Goal: Navigation & Orientation: Find specific page/section

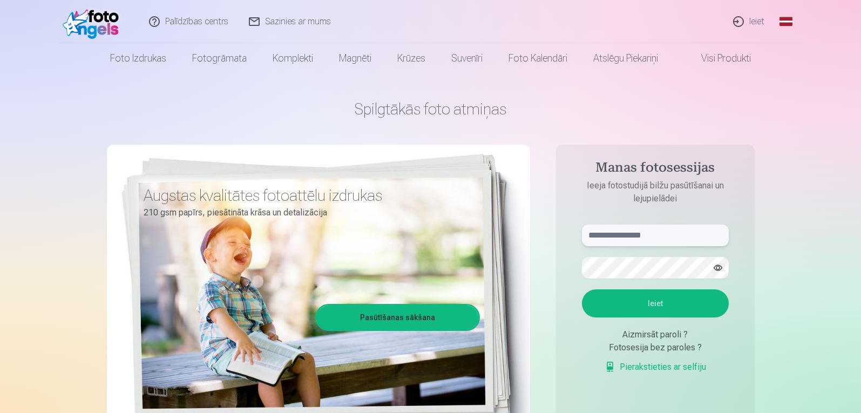
click at [614, 236] on input "text" at bounding box center [655, 236] width 147 height 22
type input "**********"
click at [629, 307] on button "Ieiet" at bounding box center [655, 303] width 147 height 28
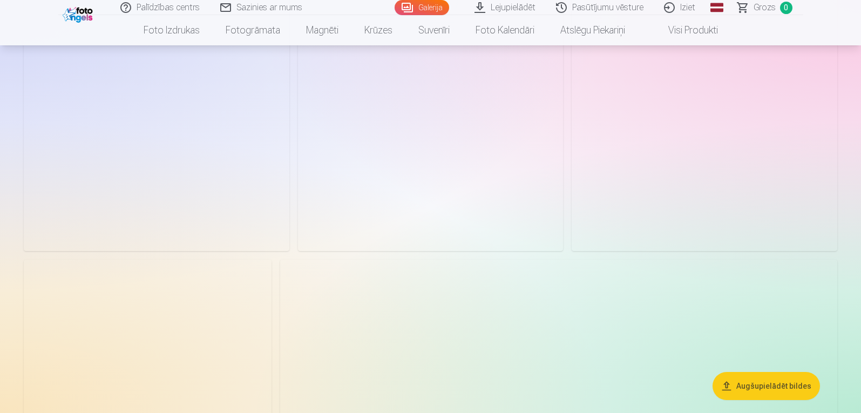
scroll to position [1295, 0]
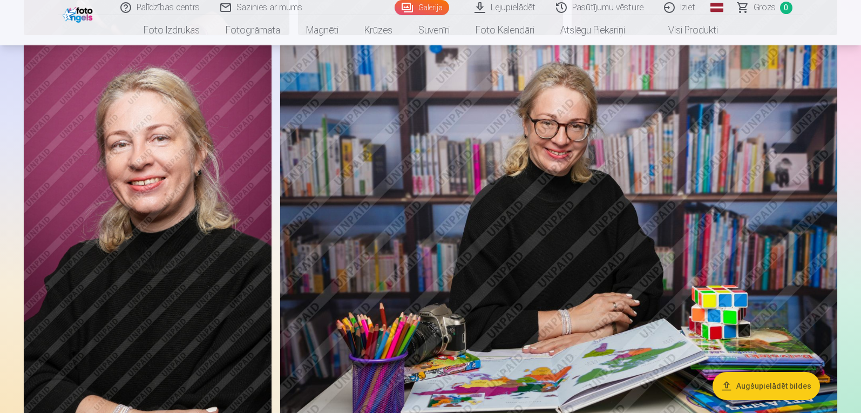
click at [594, 205] on img at bounding box center [558, 229] width 557 height 371
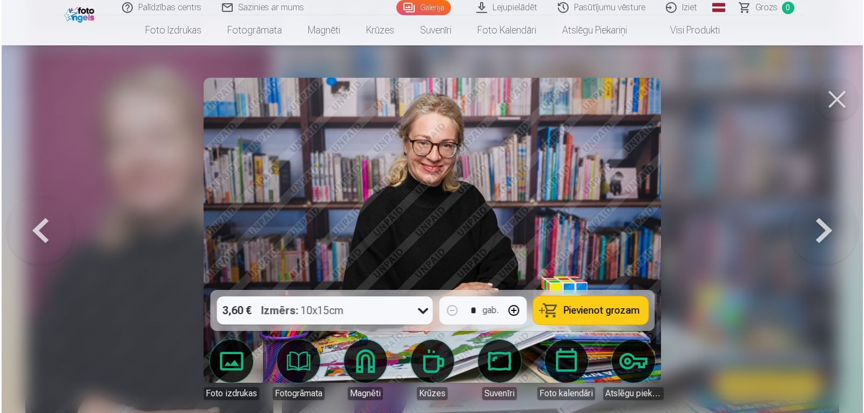
scroll to position [1298, 0]
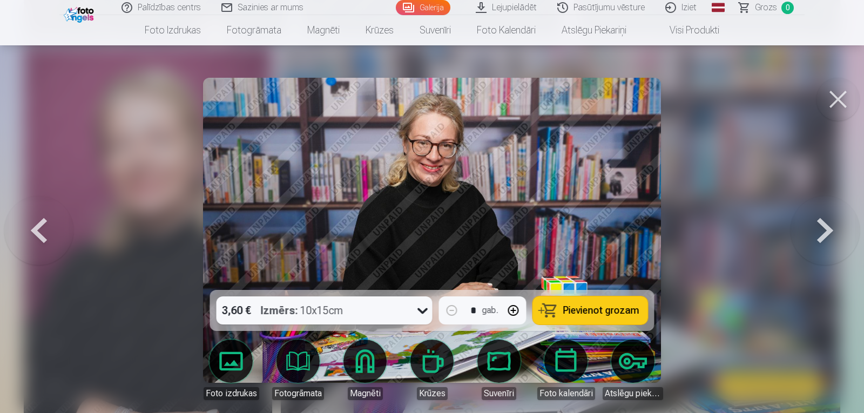
click at [835, 96] on button at bounding box center [837, 99] width 43 height 43
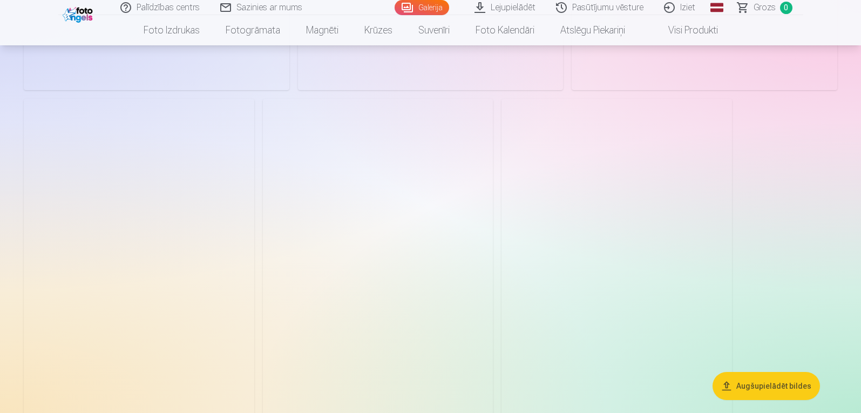
scroll to position [3454, 0]
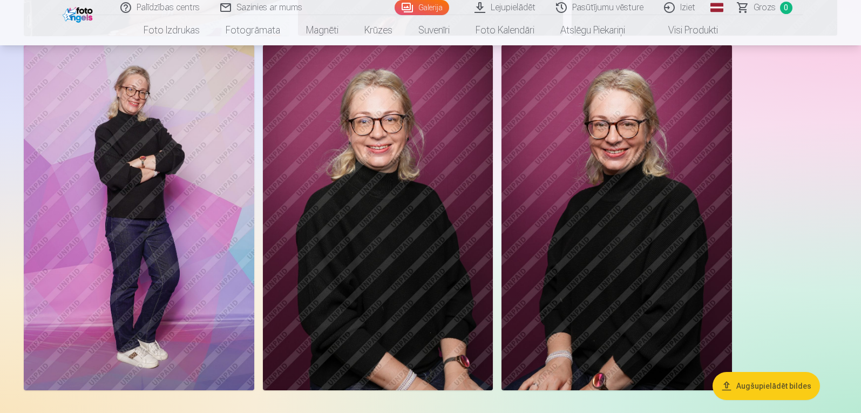
click at [139, 233] on img at bounding box center [139, 217] width 230 height 345
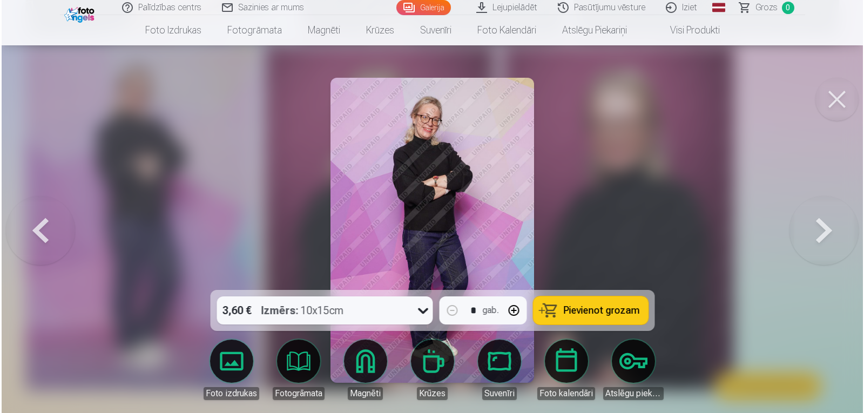
scroll to position [3464, 0]
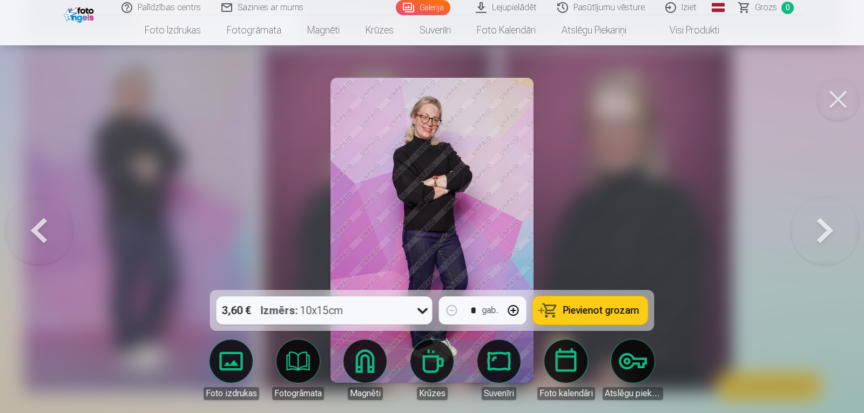
click at [445, 143] on img at bounding box center [431, 230] width 203 height 305
click at [831, 95] on button at bounding box center [837, 99] width 43 height 43
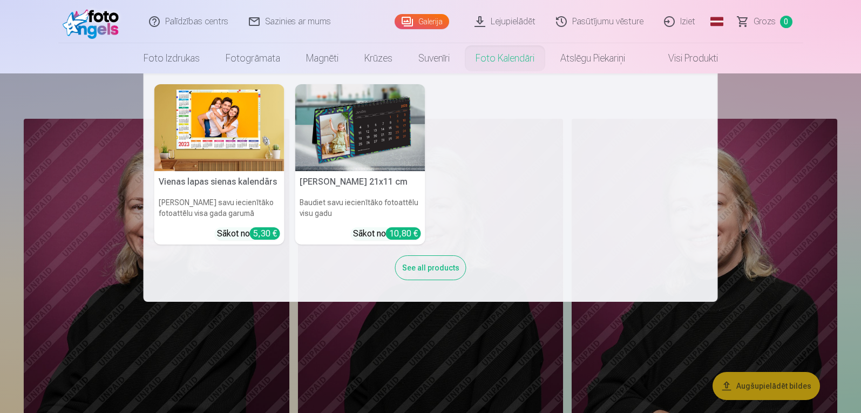
click at [812, 234] on nav "Vienas lapas sienas kalendārs Parādiet savu iecienītāko fotoattēlu visa gada ga…" at bounding box center [430, 187] width 861 height 228
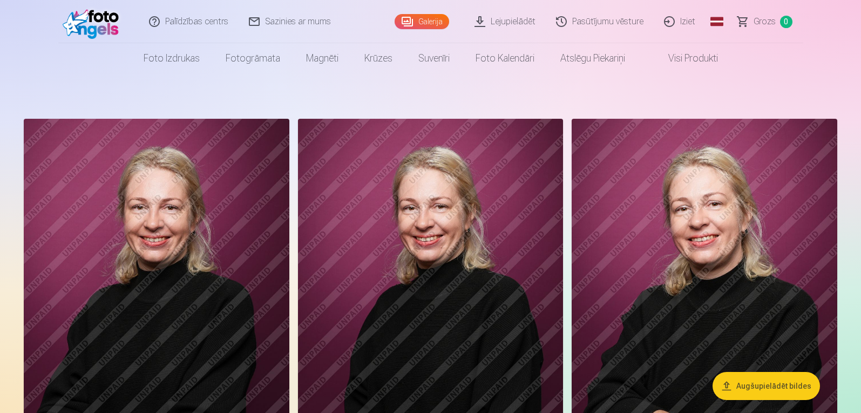
click at [685, 20] on link "Iziet" at bounding box center [680, 21] width 52 height 43
